Goal: Information Seeking & Learning: Learn about a topic

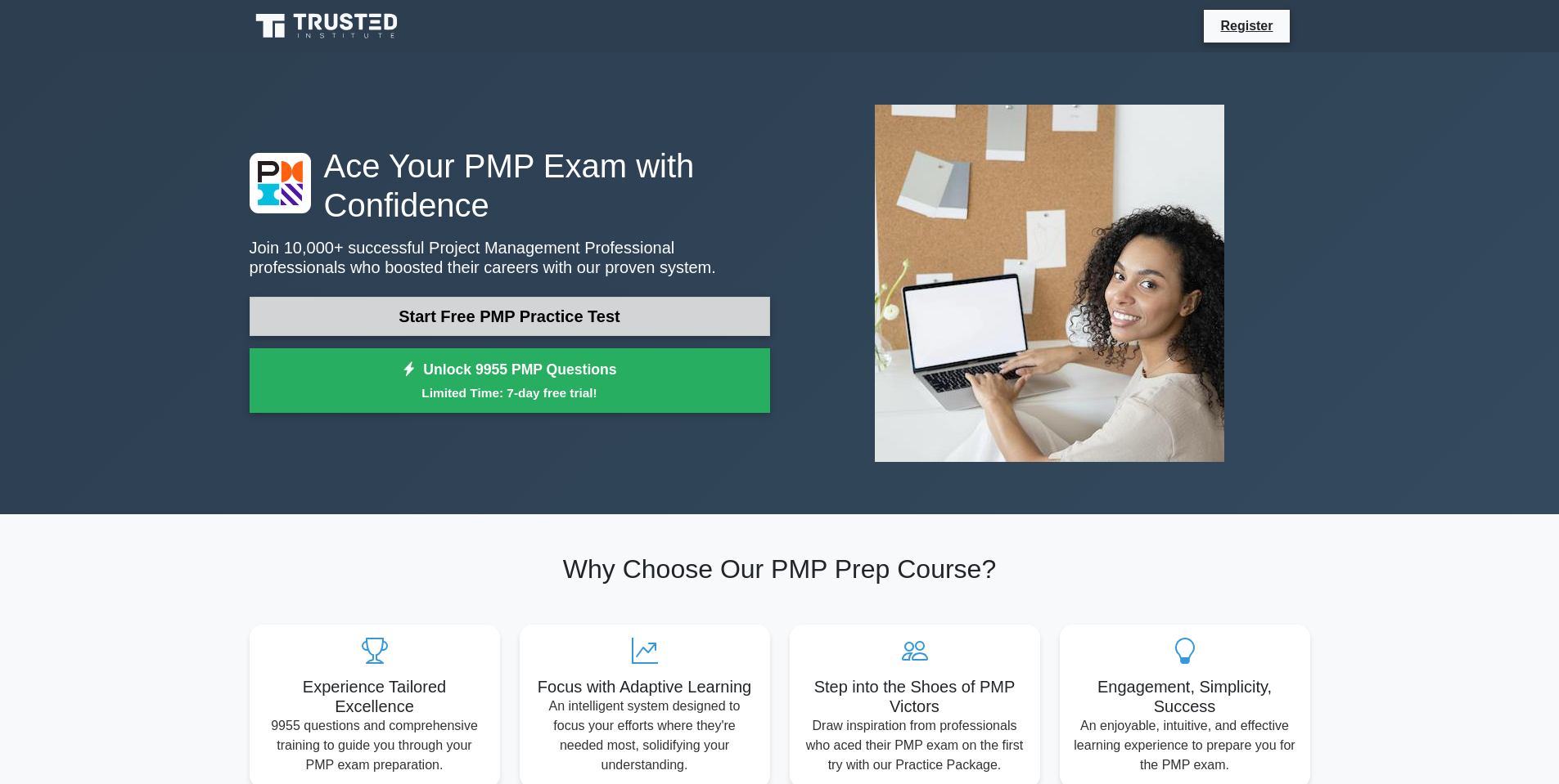
click at [535, 319] on link "Start Free PMP Practice Test" at bounding box center [510, 317] width 520 height 39
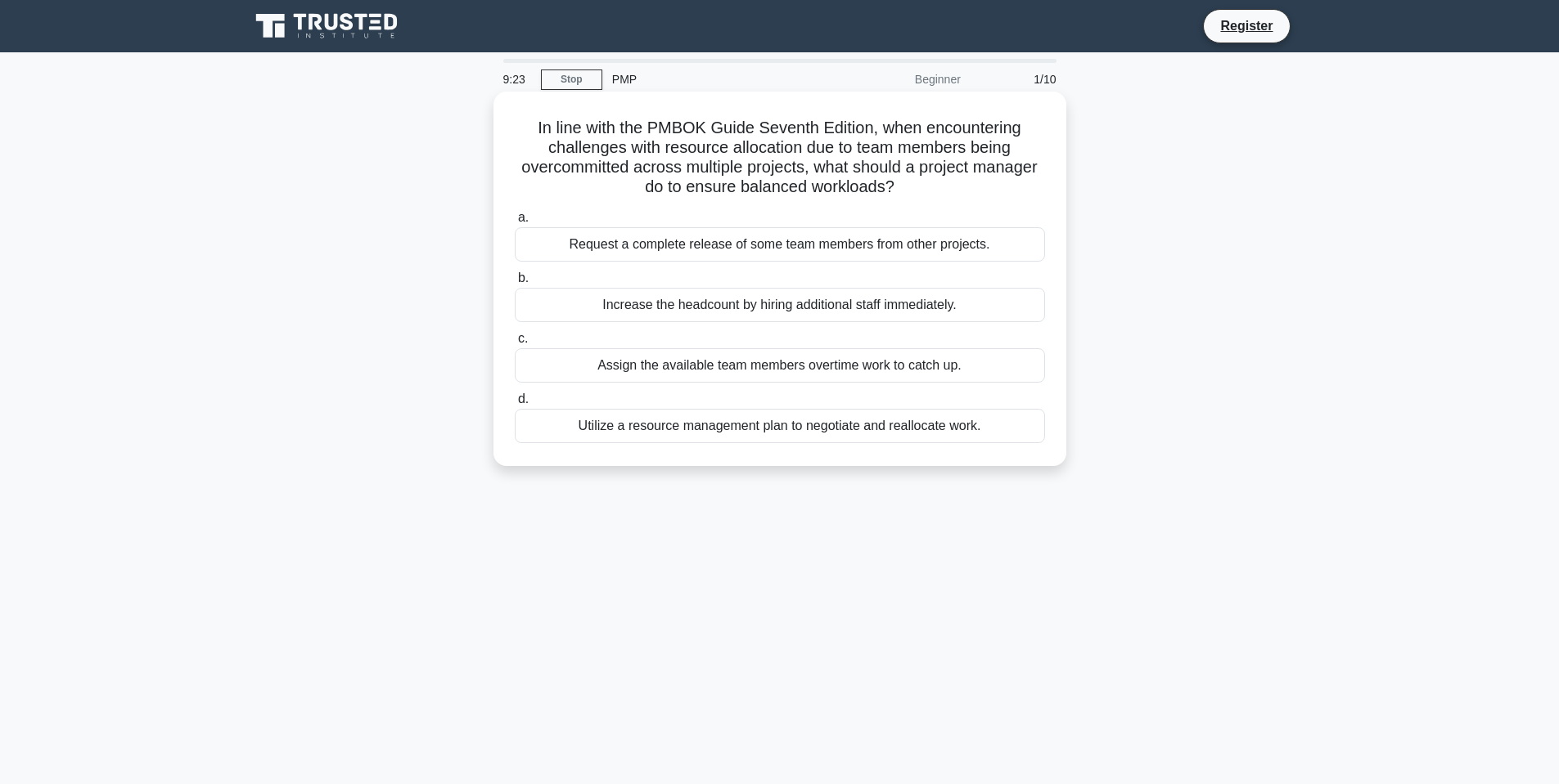
click at [790, 432] on div "Utilize a resource management plan to negotiate and reallocate work." at bounding box center [780, 426] width 530 height 35
click at [515, 405] on input "d. Utilize a resource management plan to negotiate and reallocate work." at bounding box center [515, 400] width 0 height 11
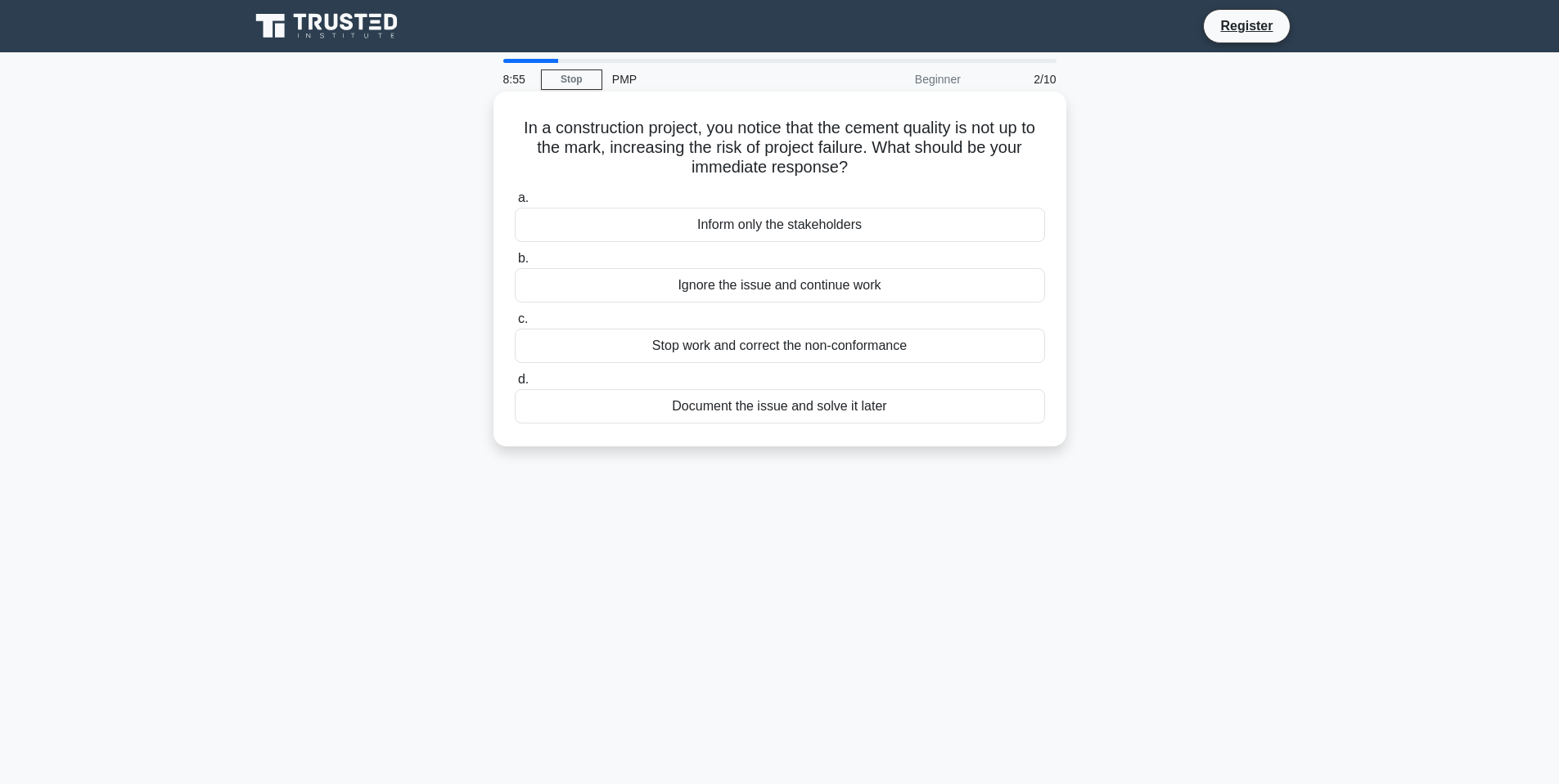
click at [775, 351] on div "Stop work and correct the non-conformance" at bounding box center [780, 346] width 530 height 35
click at [515, 325] on input "c. Stop work and correct the non-conformance" at bounding box center [515, 319] width 0 height 11
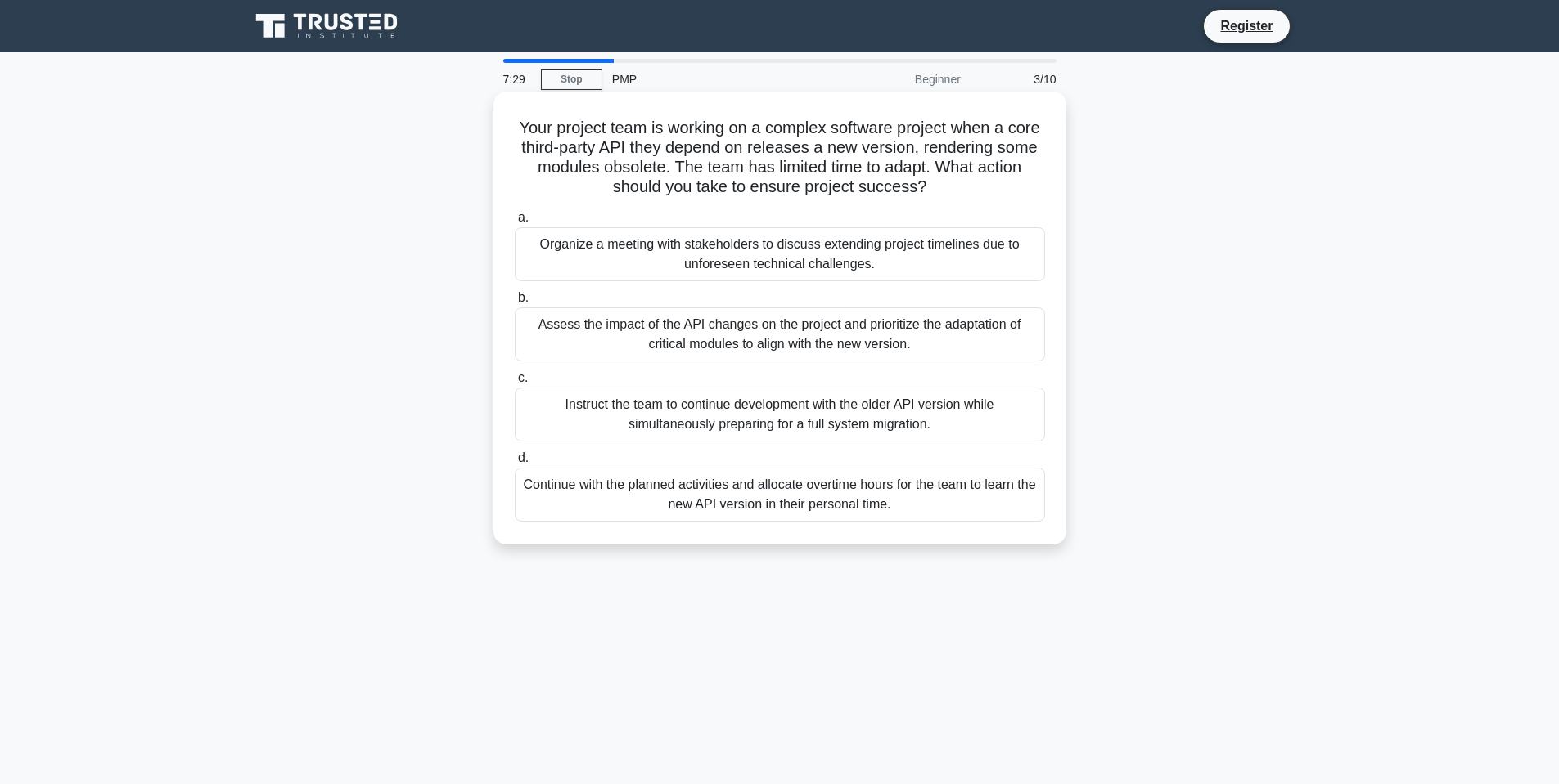
click at [742, 338] on div "Assess the impact of the API changes on the project and prioritize the adaptati…" at bounding box center [780, 334] width 530 height 54
click at [515, 303] on input "b. Assess the impact of the API changes on the project and prioritize the adapt…" at bounding box center [515, 298] width 0 height 11
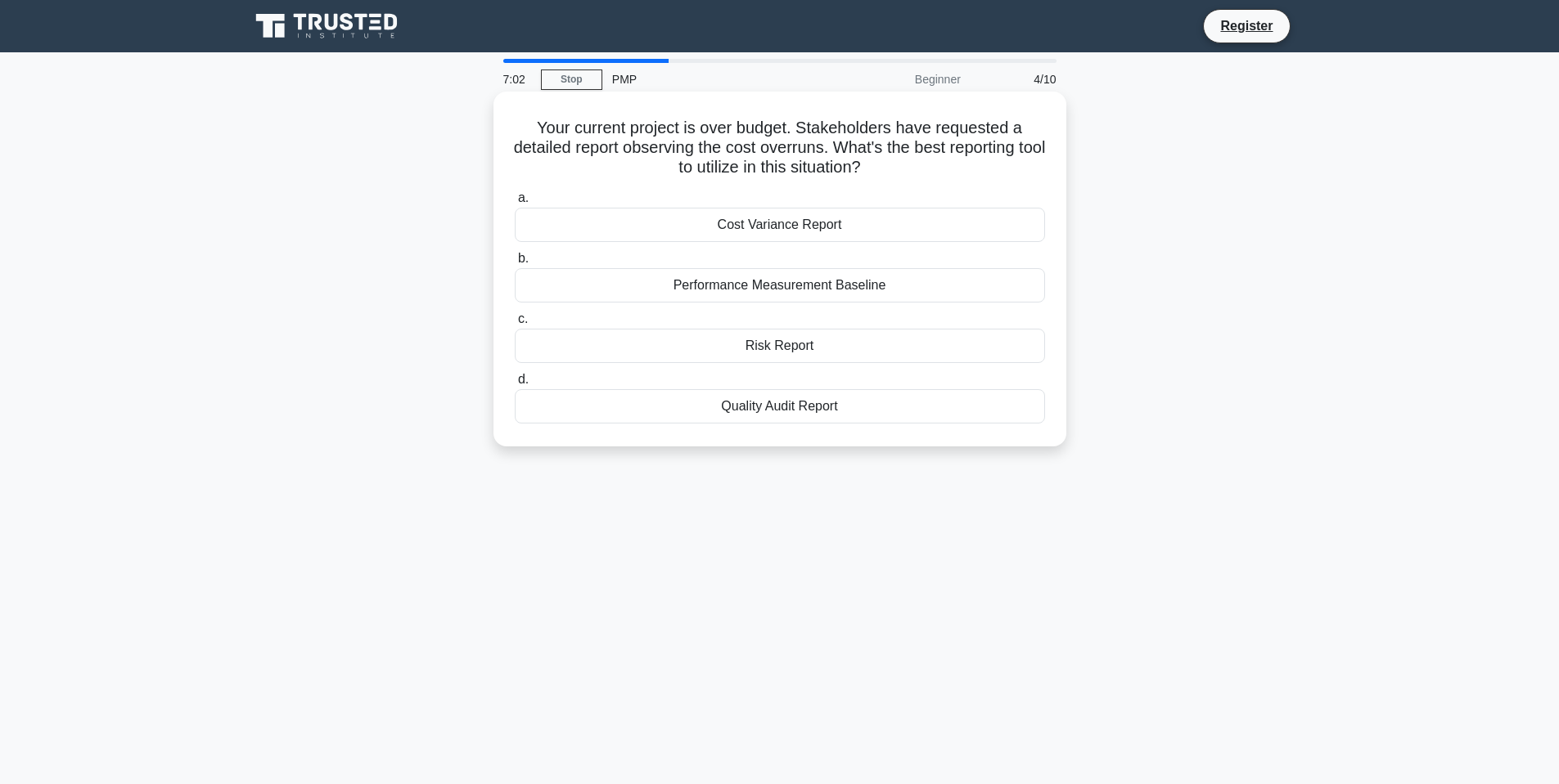
click at [759, 223] on div "Cost Variance Report" at bounding box center [780, 225] width 530 height 35
click at [515, 203] on input "a. Cost Variance Report" at bounding box center [515, 198] width 0 height 11
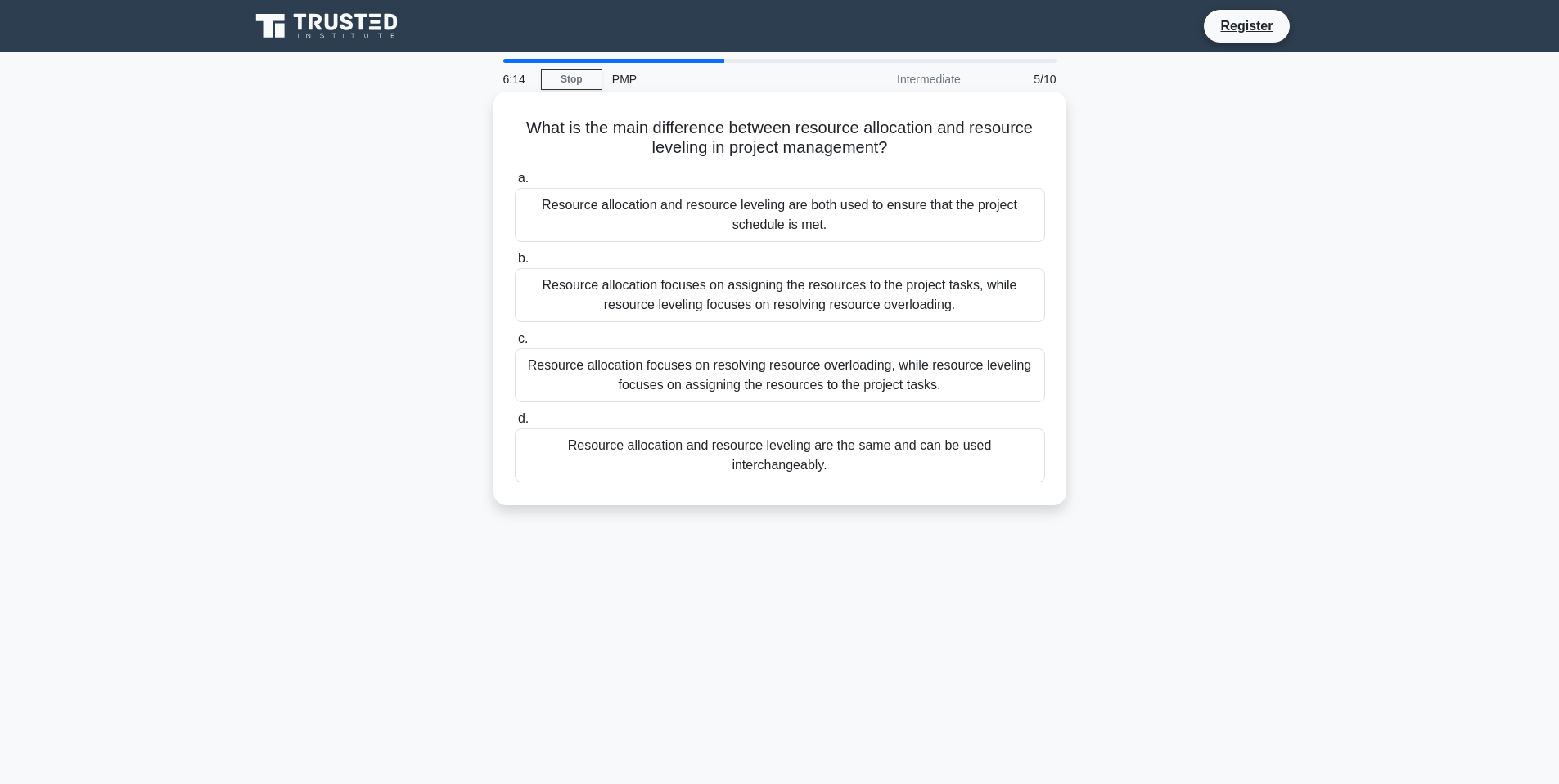
click at [779, 449] on div "Resource allocation and resource leveling are the same and can be used intercha…" at bounding box center [780, 456] width 530 height 54
click at [515, 425] on input "d. Resource allocation and resource leveling are the same and can be used inter…" at bounding box center [515, 419] width 0 height 11
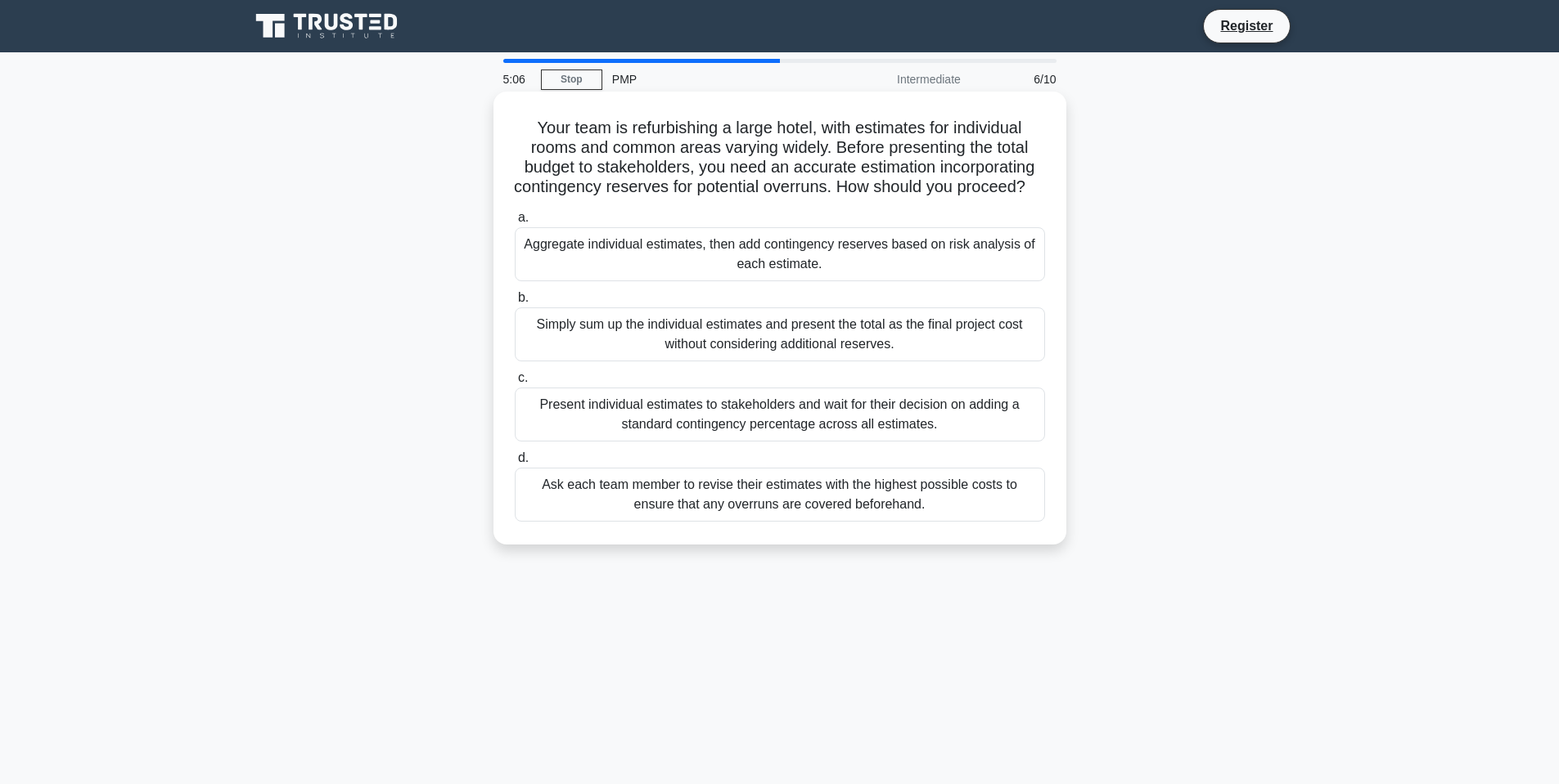
click at [772, 271] on div "Aggregate individual estimates, then add contingency reserves based on risk ana…" at bounding box center [780, 254] width 530 height 54
click at [515, 223] on input "a. Aggregate individual estimates, then add contingency reserves based on risk …" at bounding box center [515, 218] width 0 height 11
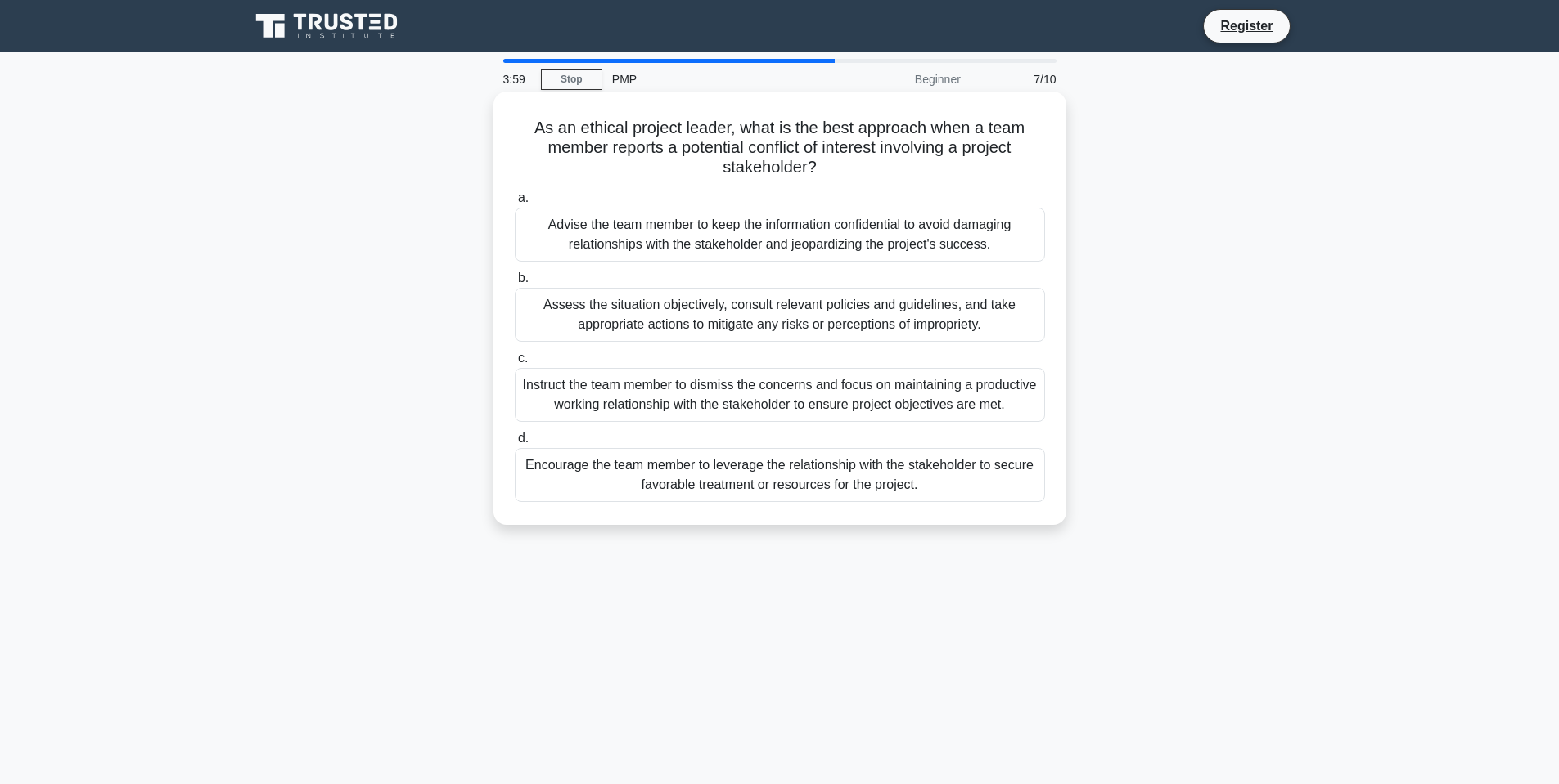
click at [734, 319] on div "Assess the situation objectively, consult relevant policies and guidelines, and…" at bounding box center [780, 315] width 530 height 54
click at [515, 284] on input "b. Assess the situation objectively, consult relevant policies and guidelines, …" at bounding box center [515, 278] width 0 height 11
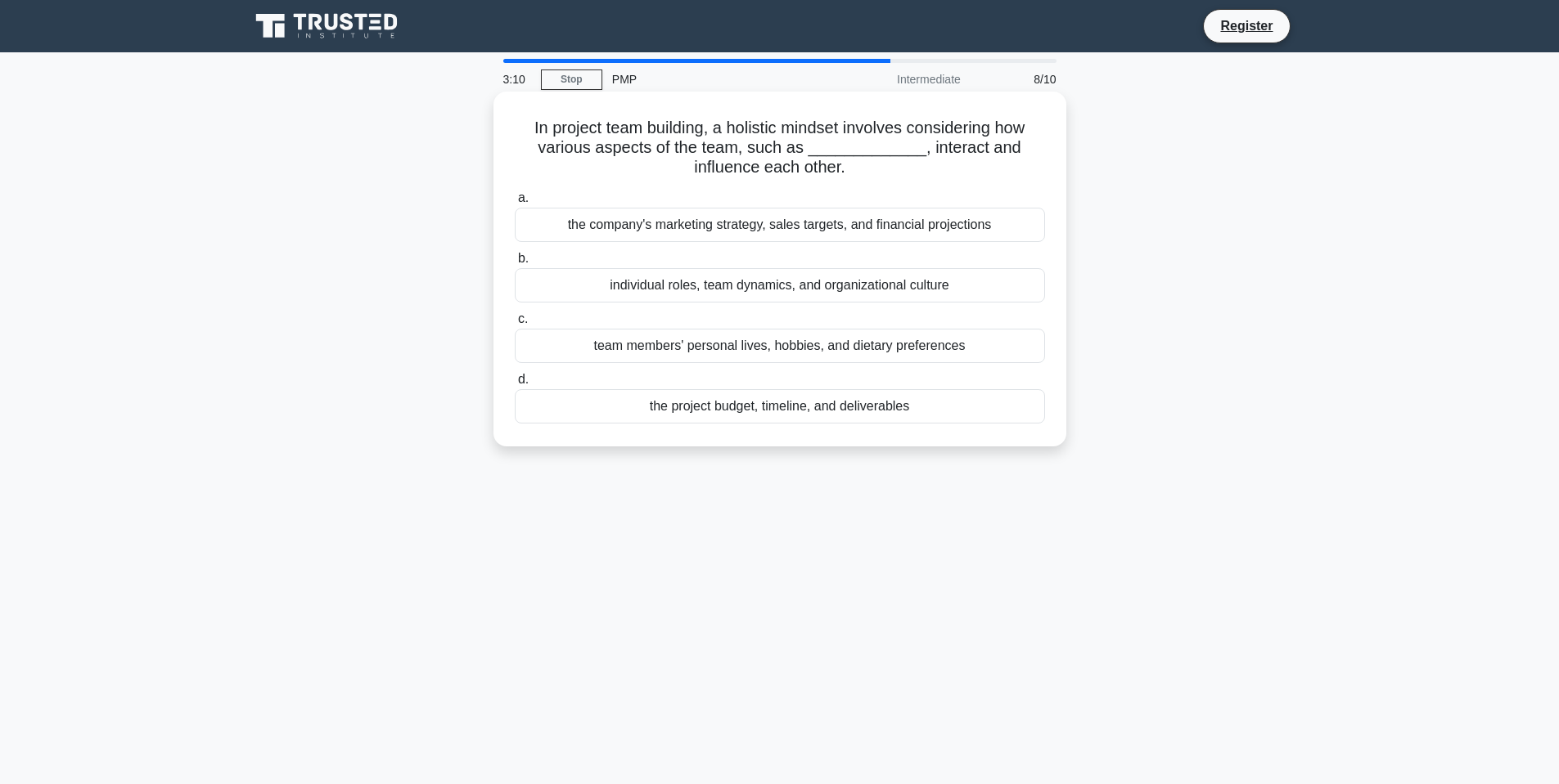
click at [716, 288] on div "individual roles, team dynamics, and organizational culture" at bounding box center [780, 285] width 530 height 35
click at [515, 264] on input "b. individual roles, team dynamics, and organizational culture" at bounding box center [515, 259] width 0 height 11
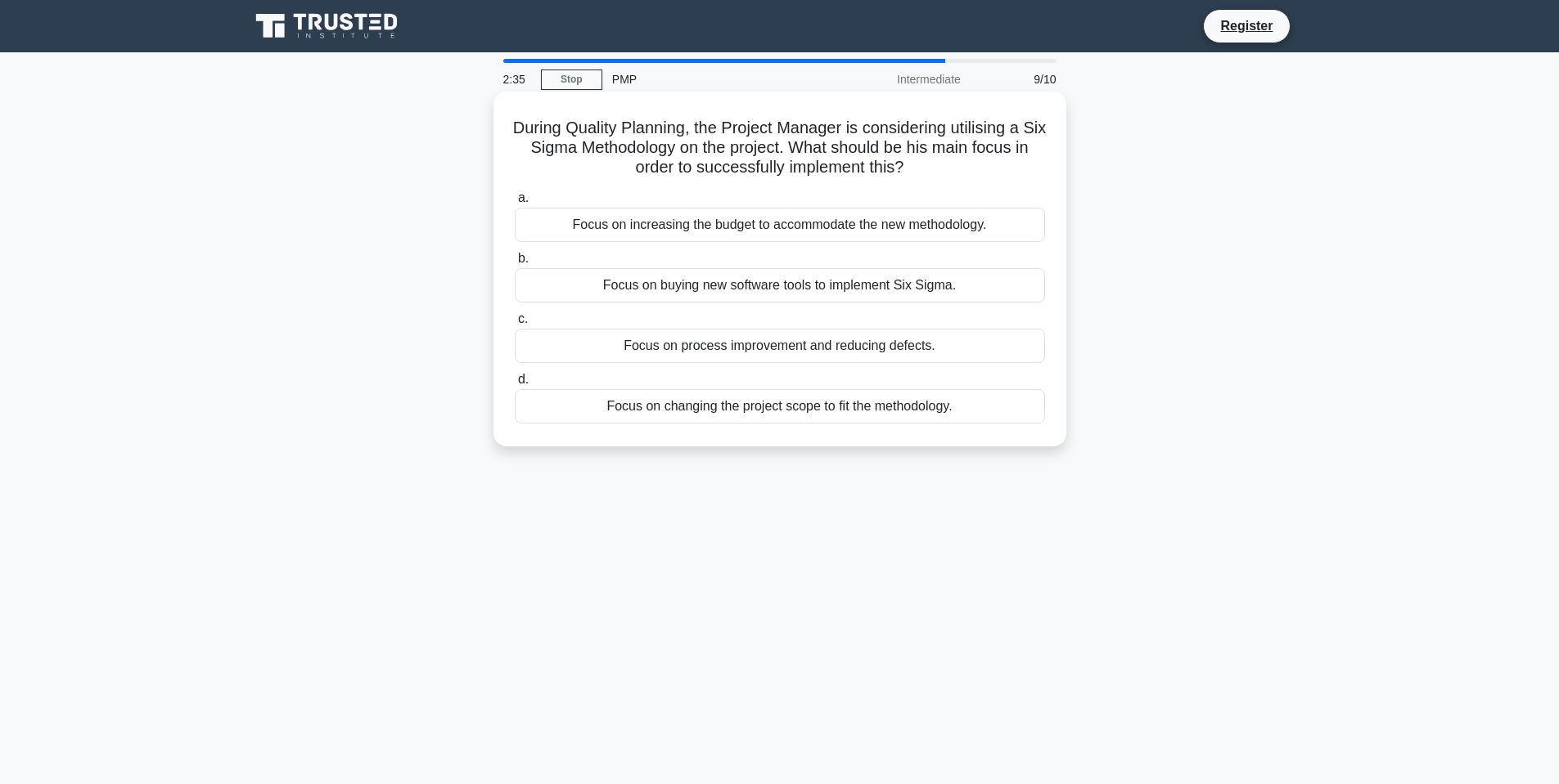
click at [764, 350] on div "Focus on process improvement and reducing defects." at bounding box center [780, 346] width 530 height 35
click at [515, 325] on input "c. Focus on process improvement and reducing defects." at bounding box center [515, 319] width 0 height 11
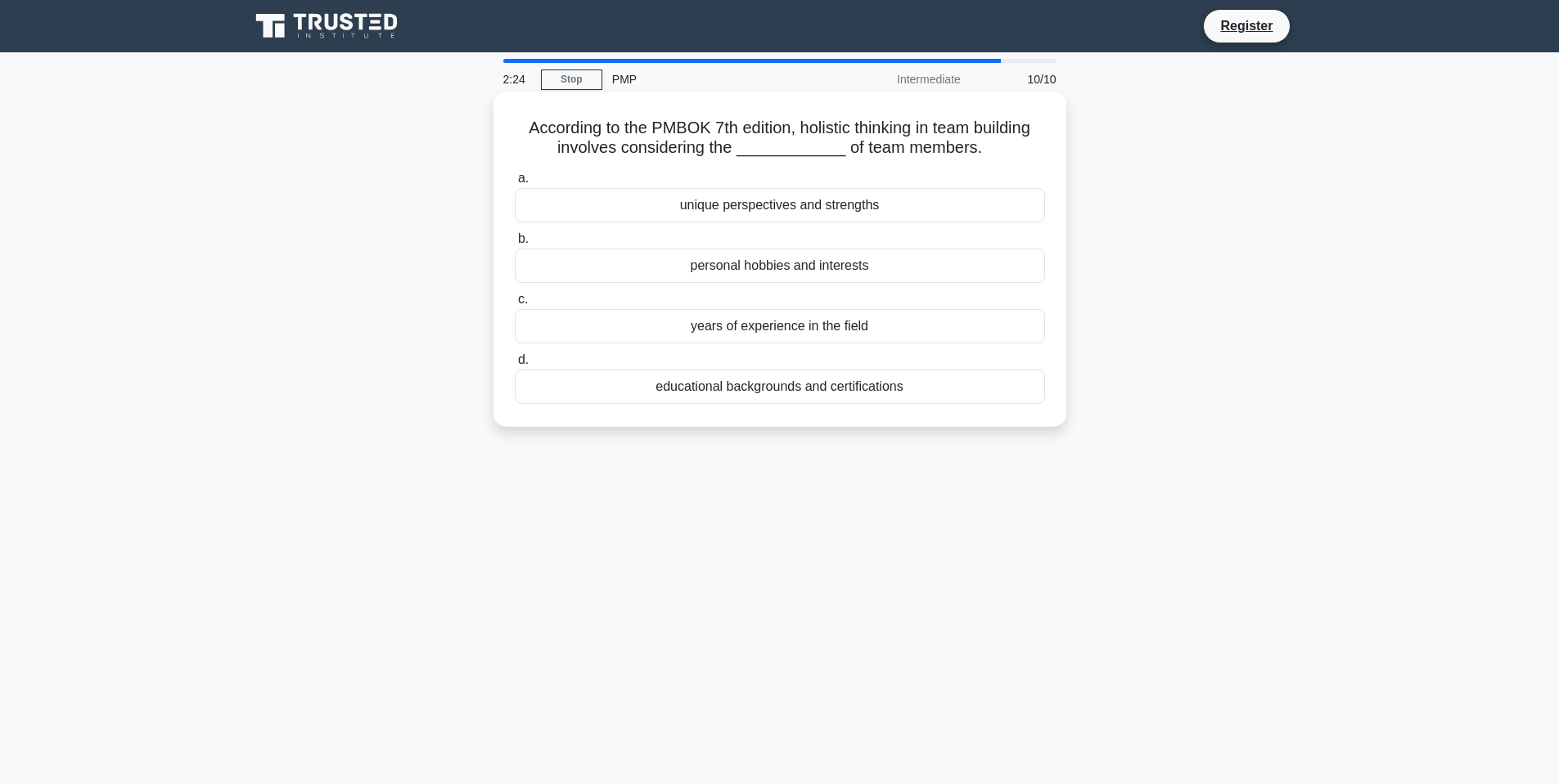
click at [774, 208] on div "unique perspectives and strengths" at bounding box center [780, 205] width 530 height 35
click at [515, 184] on input "a. unique perspectives and strengths" at bounding box center [515, 178] width 0 height 11
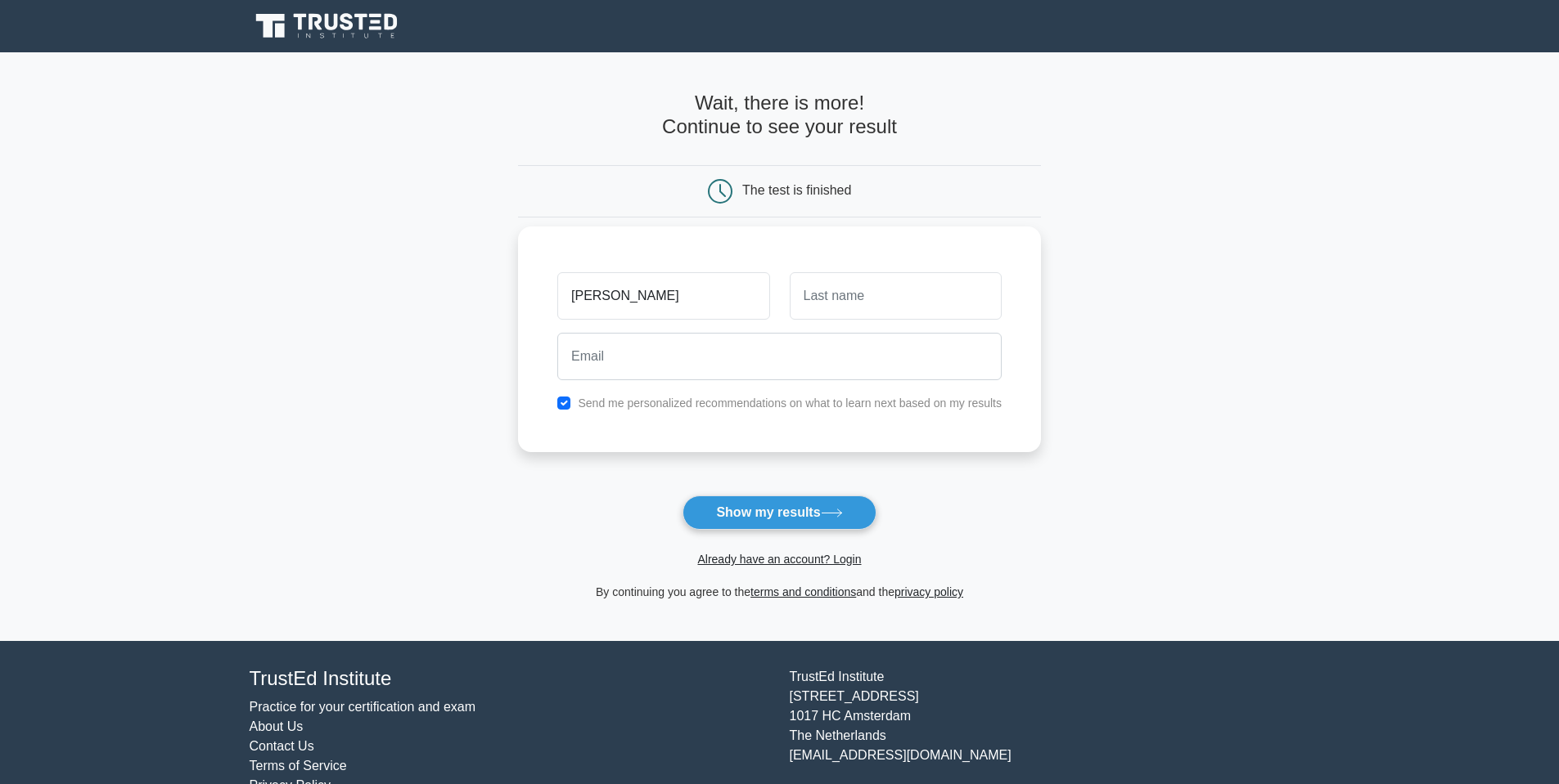
type input "[PERSON_NAME]"
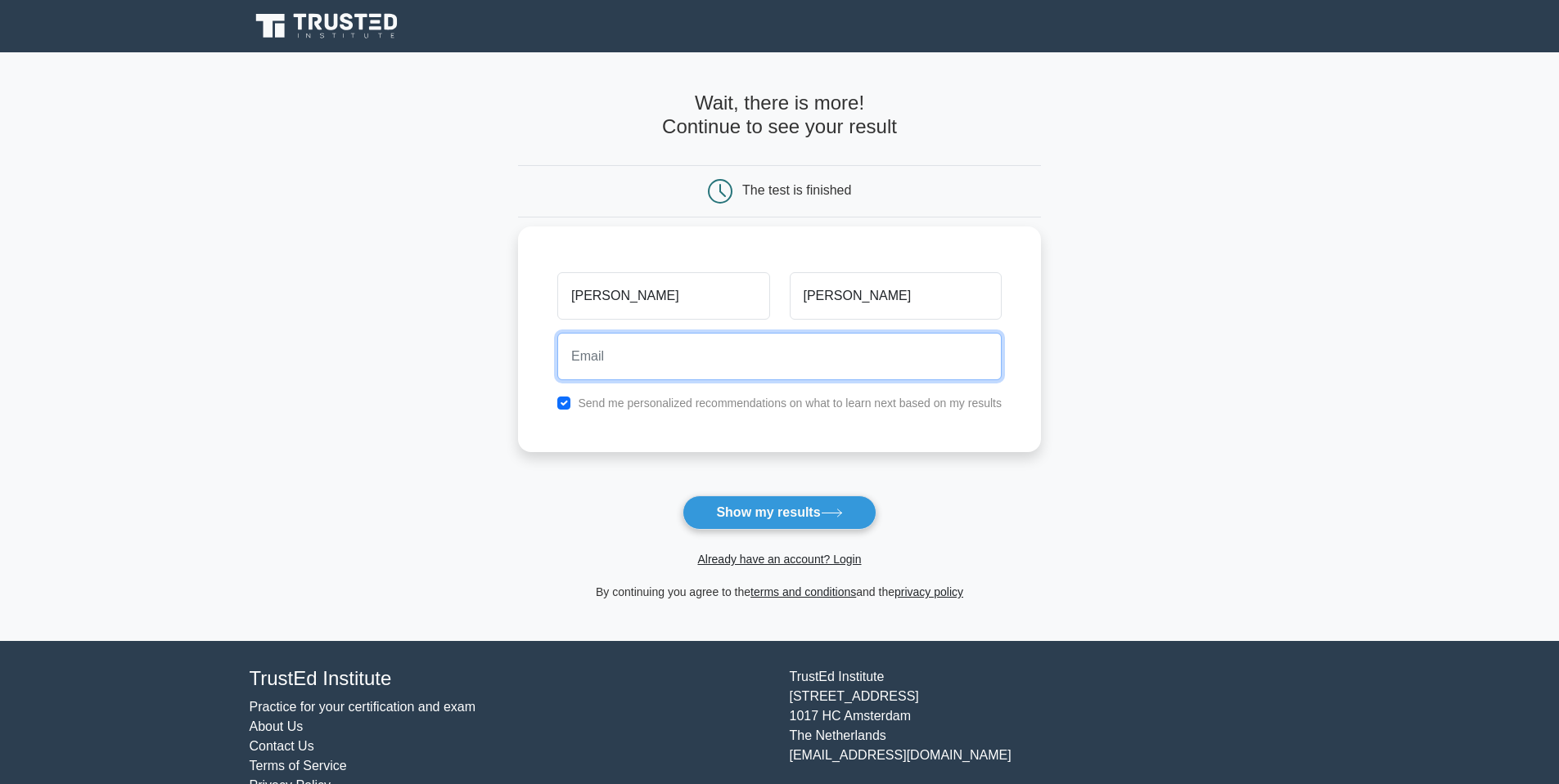
click at [626, 357] on input "email" at bounding box center [780, 356] width 444 height 47
type input "[EMAIL_ADDRESS][DOMAIN_NAME]"
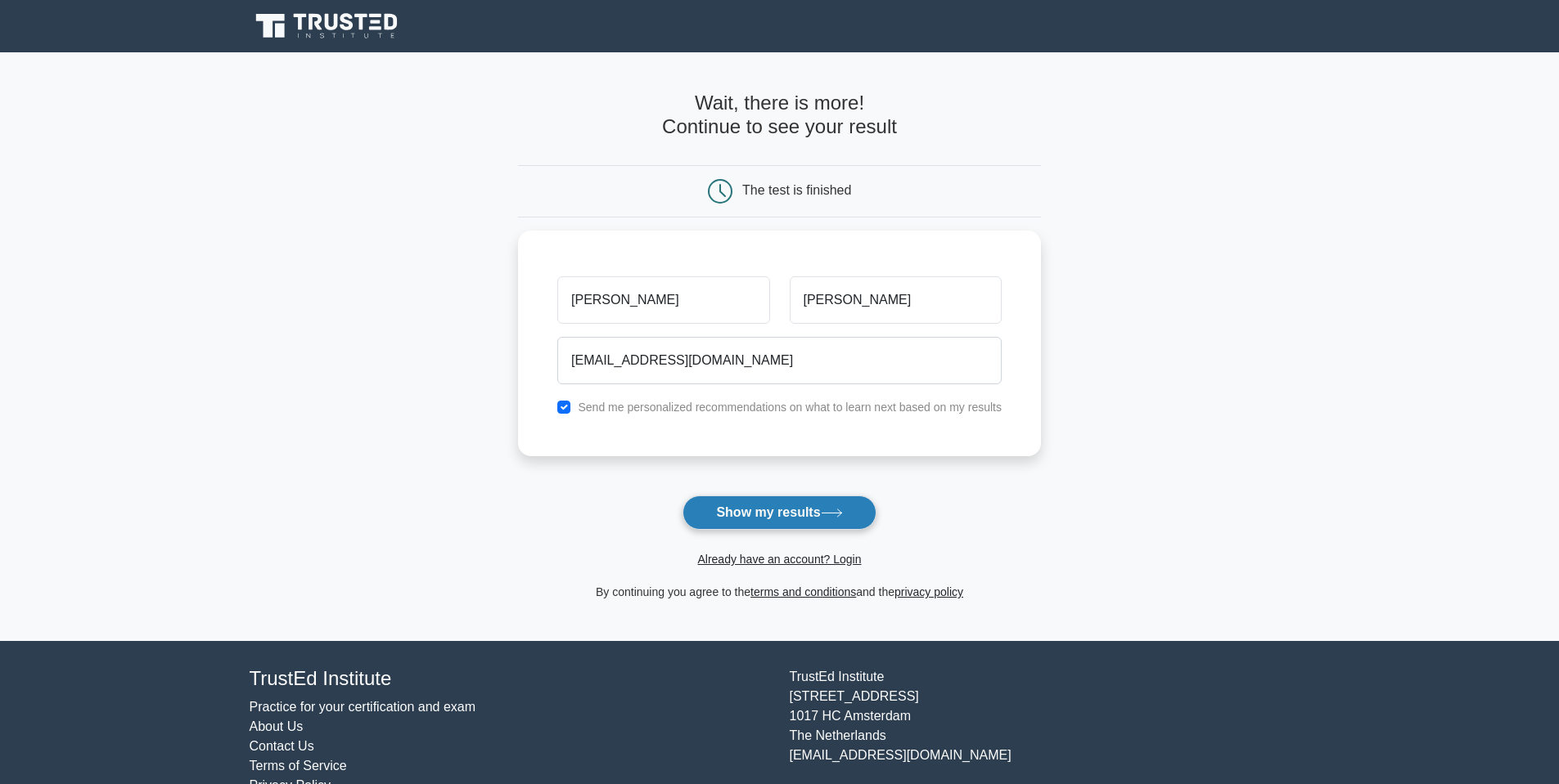
click at [772, 518] on button "Show my results" at bounding box center [779, 513] width 193 height 35
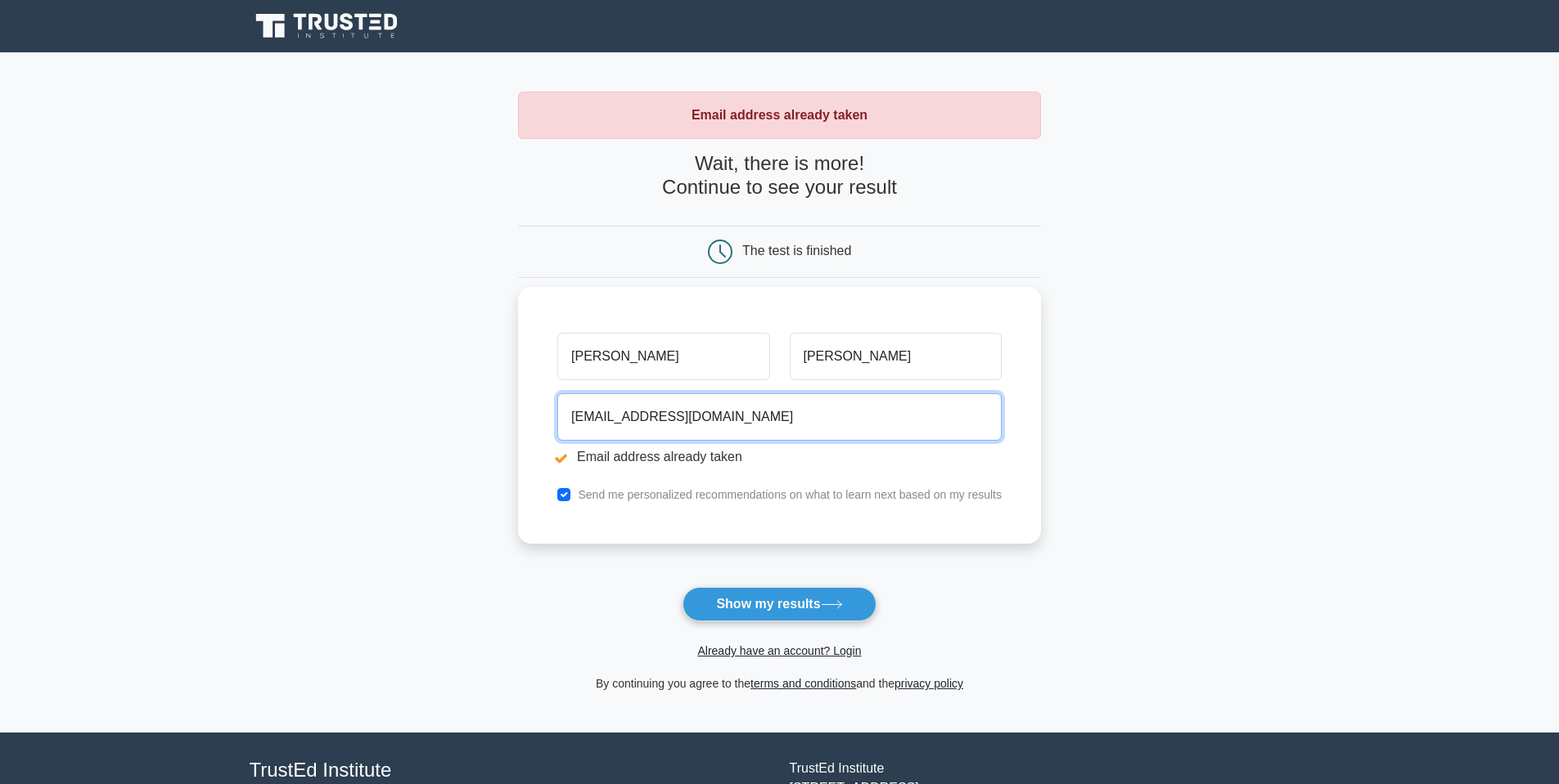
click at [715, 417] on input "[EMAIL_ADDRESS][DOMAIN_NAME]" at bounding box center [780, 417] width 444 height 47
type input "d"
type input "[PERSON_NAME][EMAIL_ADDRESS][PERSON_NAME][DOMAIN_NAME]"
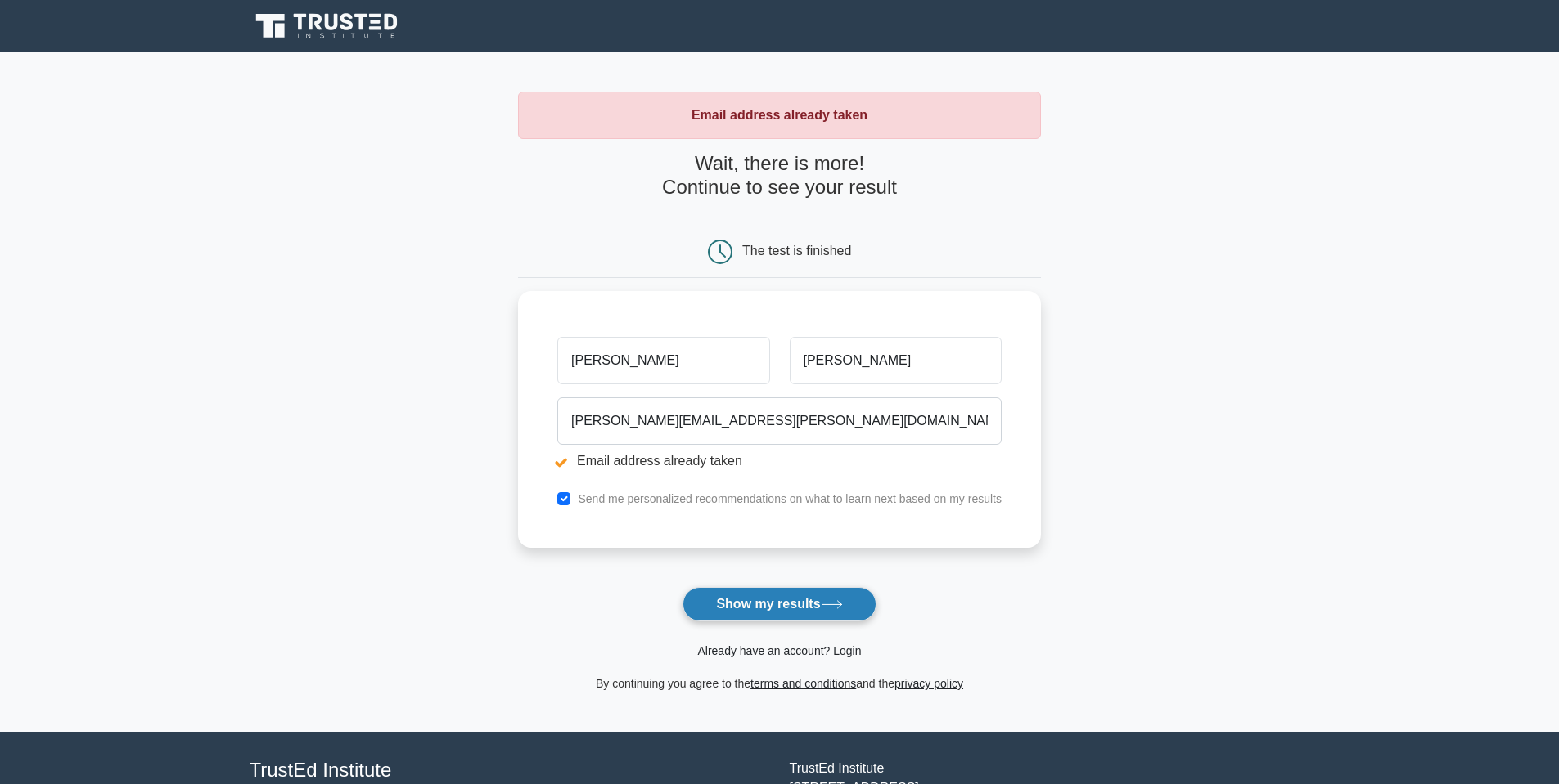
click at [745, 590] on button "Show my results" at bounding box center [779, 604] width 193 height 35
click at [750, 603] on button "Show my results" at bounding box center [779, 604] width 193 height 35
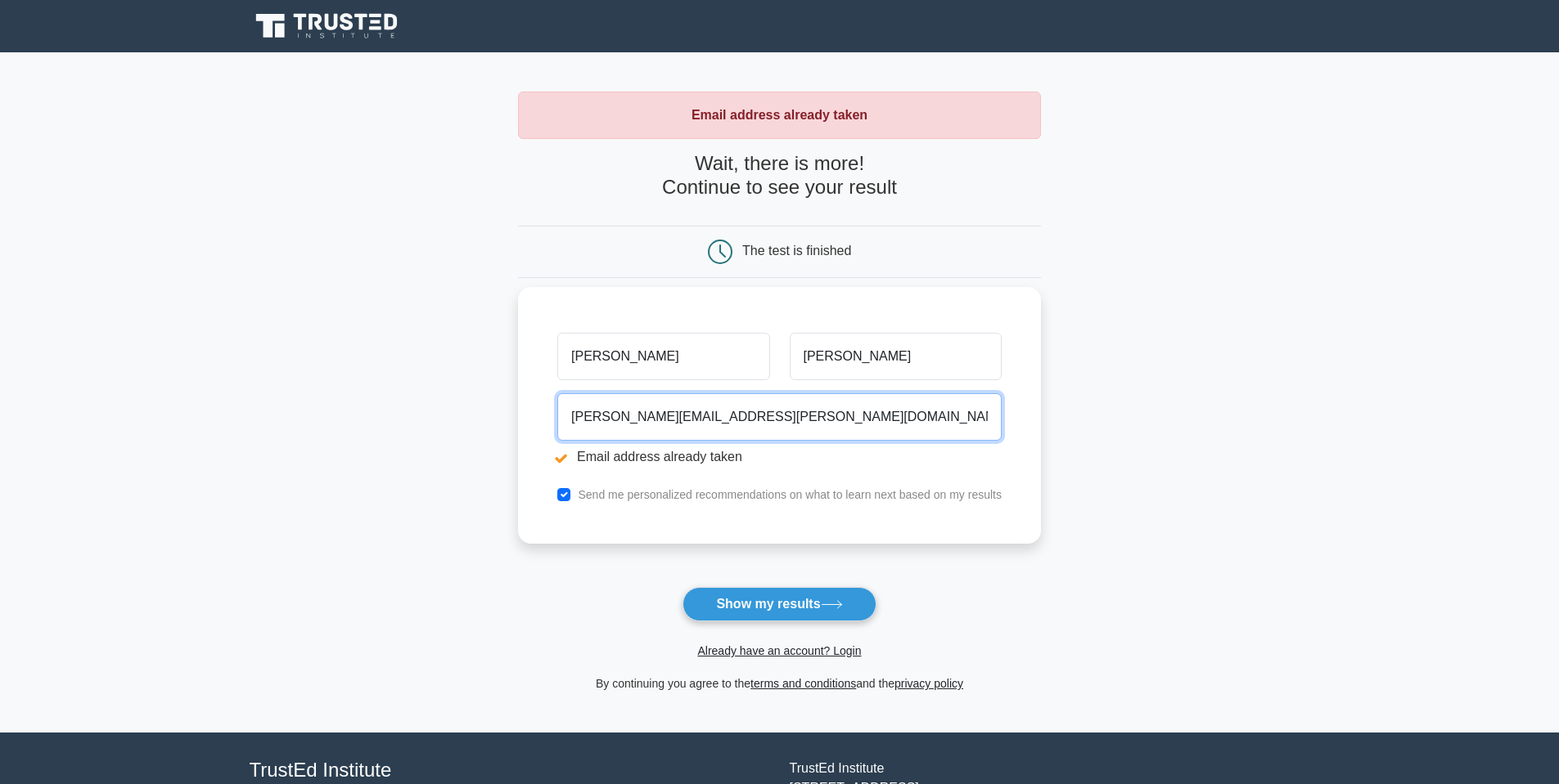
click at [745, 427] on input "[PERSON_NAME][EMAIL_ADDRESS][PERSON_NAME][DOMAIN_NAME]" at bounding box center [780, 417] width 444 height 47
type input "d"
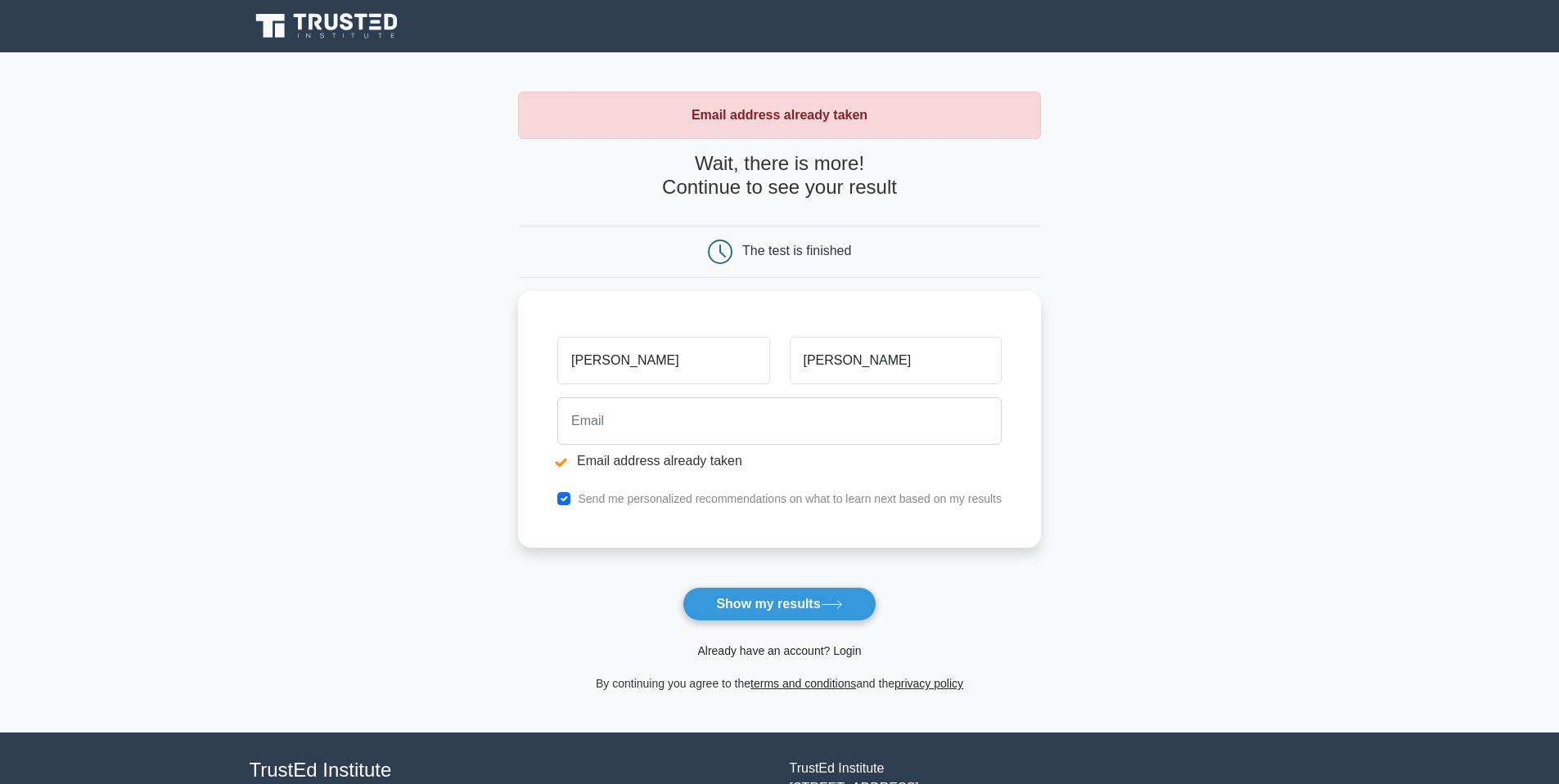
click at [837, 649] on link "Already have an account? Login" at bounding box center [778, 651] width 163 height 13
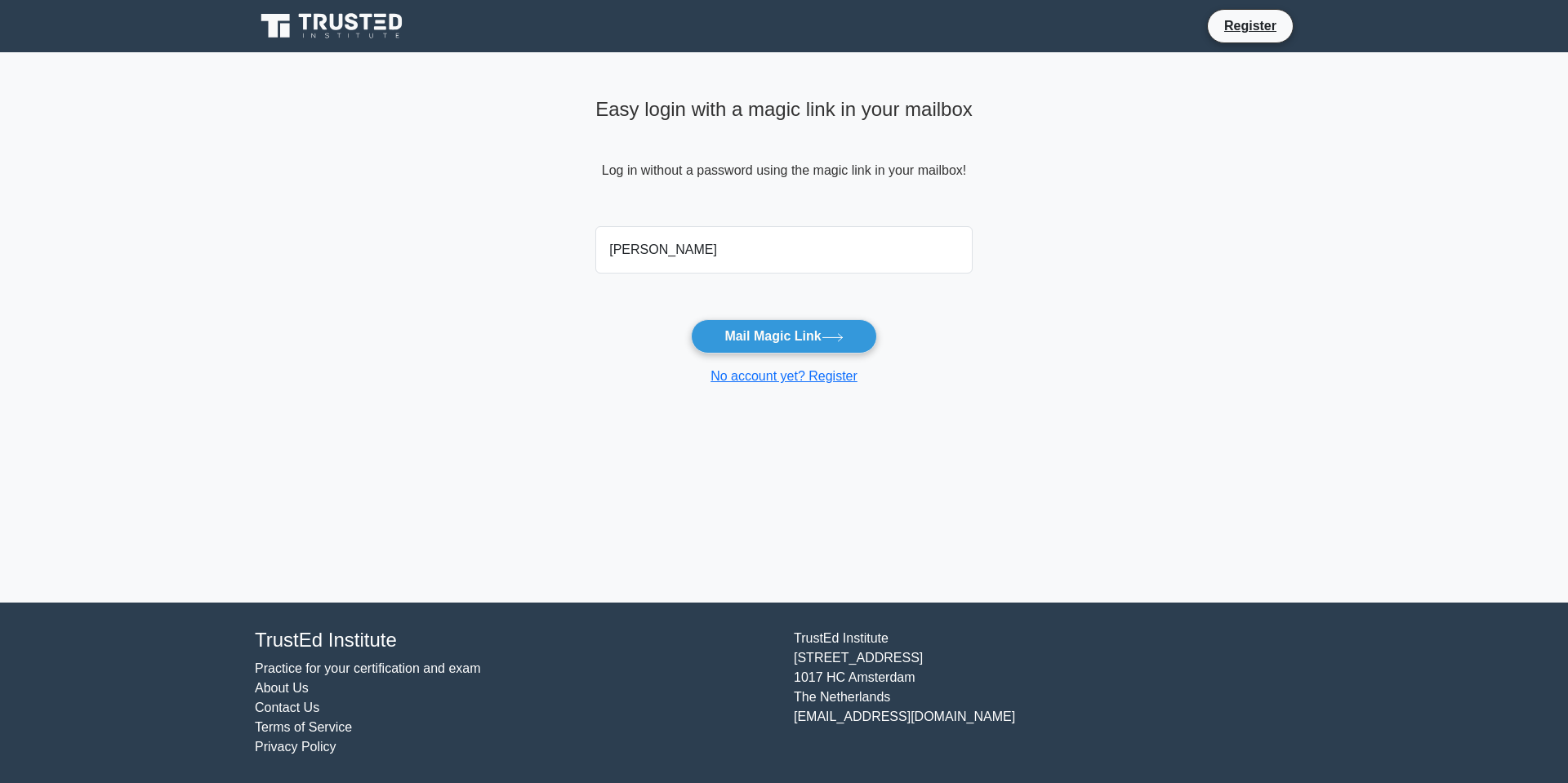
type input "[PERSON_NAME][EMAIL_ADDRESS][PERSON_NAME][DOMAIN_NAME]"
click at [811, 343] on button "Mail Magic Link" at bounding box center [784, 337] width 185 height 35
